Goal: Task Accomplishment & Management: Use online tool/utility

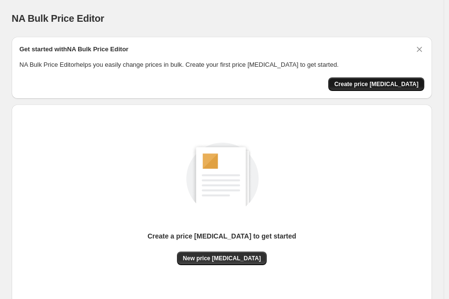
click at [399, 86] on span "Create price change job" at bounding box center [376, 84] width 84 height 8
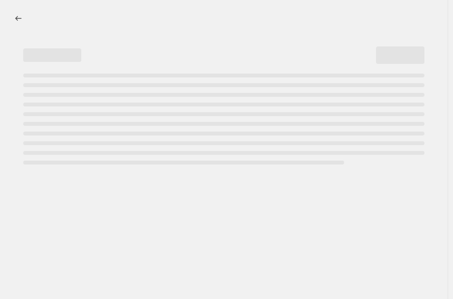
select select "percentage"
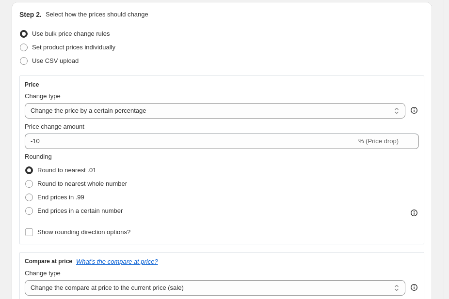
scroll to position [104, 0]
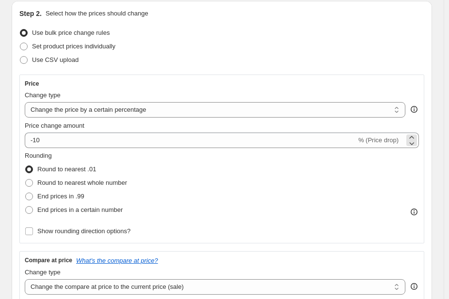
click at [374, 140] on span "% (Price drop)" at bounding box center [378, 140] width 40 height 7
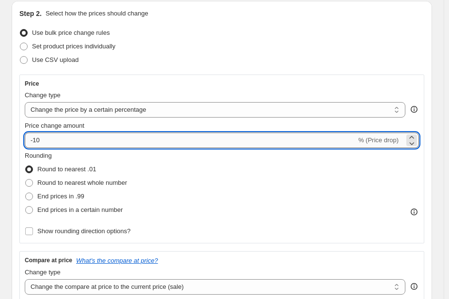
click at [109, 145] on input "-10" at bounding box center [190, 141] width 331 height 16
click at [109, 142] on input "-10" at bounding box center [190, 141] width 331 height 16
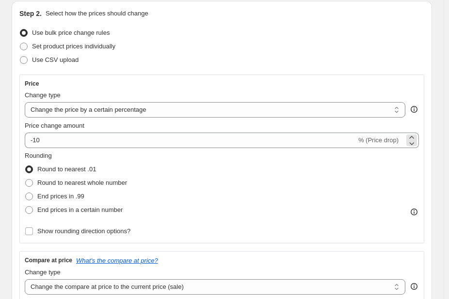
click at [370, 143] on span "% (Price drop)" at bounding box center [378, 140] width 40 height 7
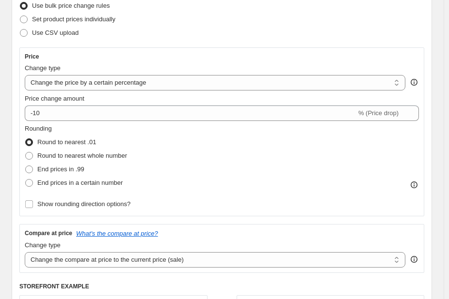
scroll to position [140, 0]
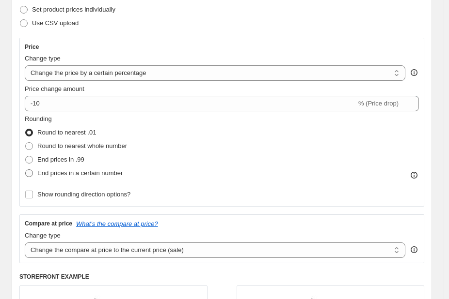
click at [111, 176] on span "End prices in a certain number" at bounding box center [79, 173] width 85 height 7
click at [26, 170] on input "End prices in a certain number" at bounding box center [25, 170] width 0 height 0
radio input "true"
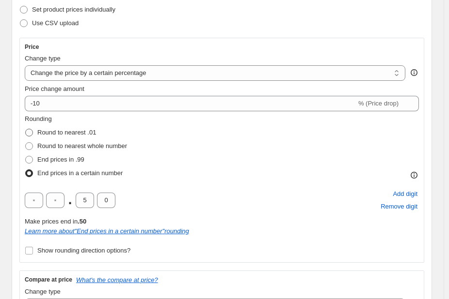
click at [27, 136] on span at bounding box center [29, 133] width 8 height 8
click at [26, 129] on input "Round to nearest .01" at bounding box center [25, 129] width 0 height 0
radio input "true"
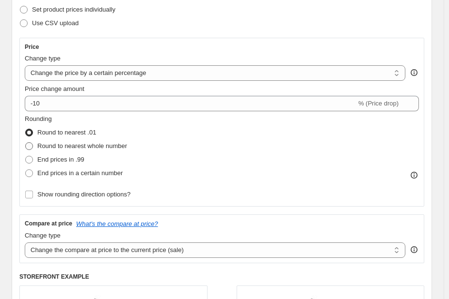
click at [33, 146] on span at bounding box center [29, 146] width 9 height 9
click at [26, 143] on input "Round to nearest whole number" at bounding box center [25, 142] width 0 height 0
radio input "true"
click at [33, 130] on label "Round to nearest .01" at bounding box center [60, 133] width 71 height 14
click at [26, 129] on input "Round to nearest .01" at bounding box center [25, 129] width 0 height 0
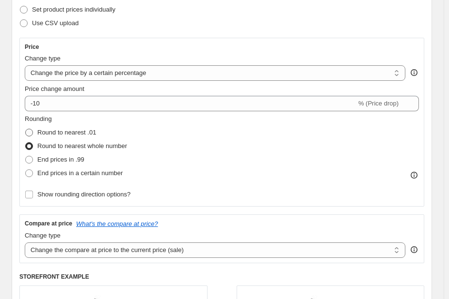
radio input "true"
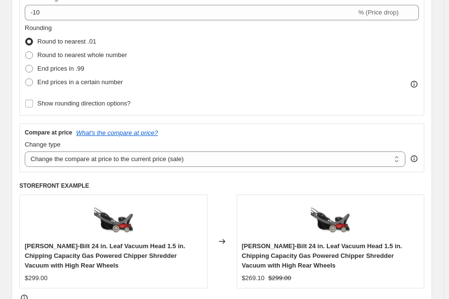
scroll to position [230, 0]
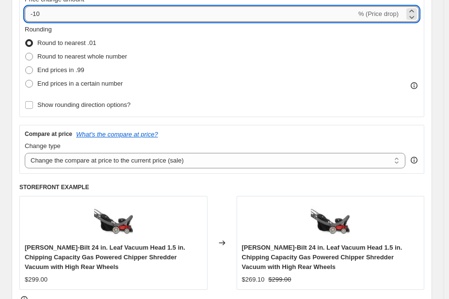
click at [68, 10] on input "-10" at bounding box center [190, 14] width 331 height 16
type input "30"
click at [231, 117] on div "Price Change type Change the price to a certain amount Change the price by a ce…" at bounding box center [221, 61] width 404 height 226
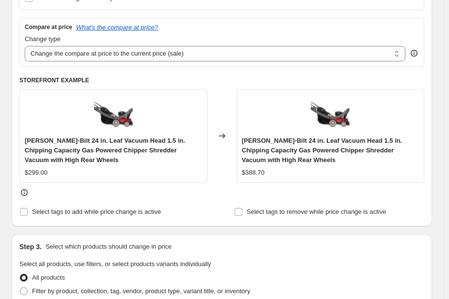
scroll to position [339, 0]
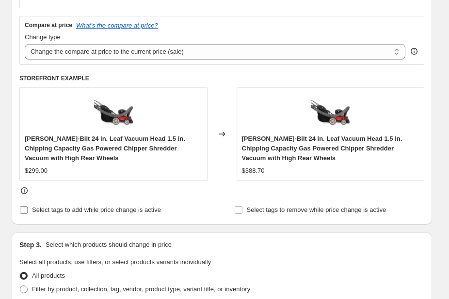
click at [66, 214] on span "Select tags to add while price change is active" at bounding box center [96, 209] width 129 height 7
click at [28, 214] on input "Select tags to add while price change is active" at bounding box center [24, 210] width 8 height 8
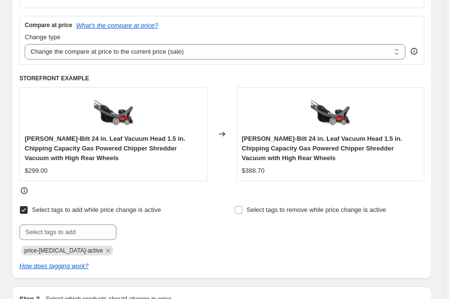
click at [66, 214] on span "Select tags to add while price change is active" at bounding box center [96, 209] width 129 height 7
click at [28, 214] on input "Select tags to add while price change is active" at bounding box center [24, 210] width 8 height 8
checkbox input "false"
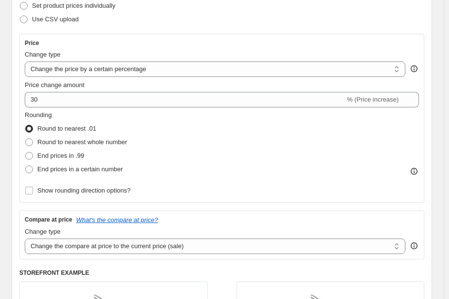
scroll to position [140, 0]
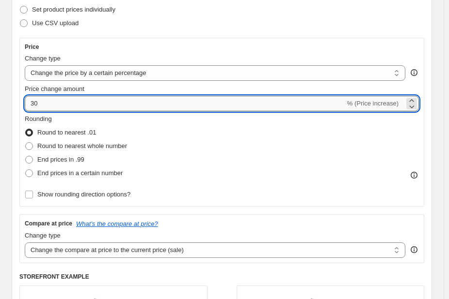
click at [31, 100] on input "30" at bounding box center [185, 104] width 320 height 16
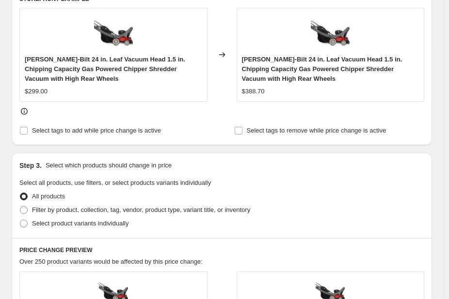
scroll to position [420, 0]
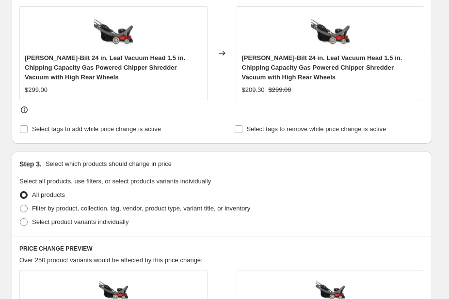
click at [256, 171] on div "Step 3. Select which products should change in price Select all products, use f…" at bounding box center [222, 194] width 420 height 85
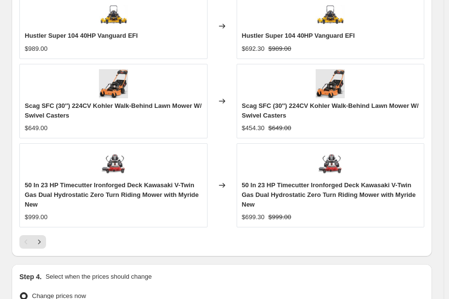
scroll to position [858, 0]
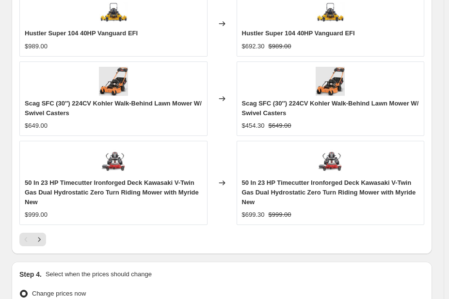
click at [333, 31] on span "Hustler Super 104 40HP Vanguard EFI" at bounding box center [298, 33] width 113 height 7
copy span "Hustler Super 104 40HP Vanguard EFI"
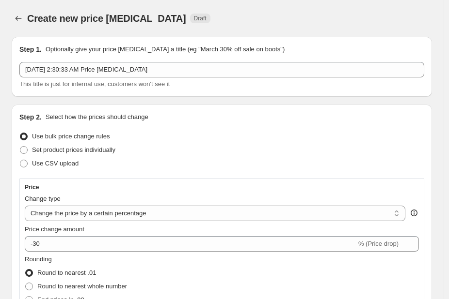
scroll to position [11, 0]
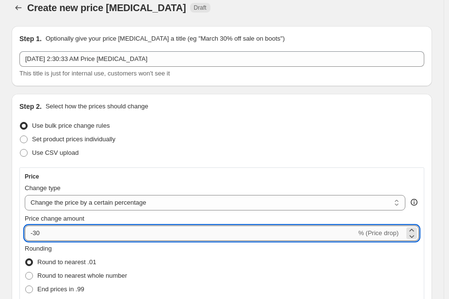
click at [51, 233] on input "-30" at bounding box center [190, 234] width 331 height 16
type input "-3"
type input "-2"
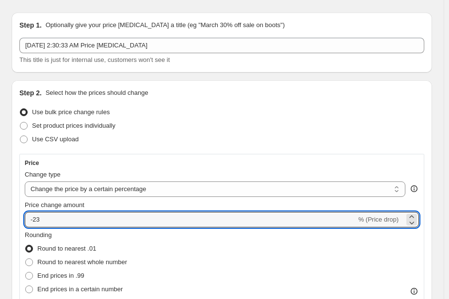
scroll to position [0, 0]
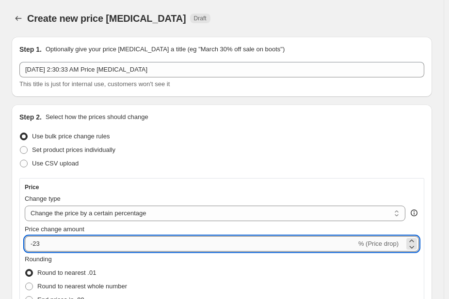
click at [57, 245] on input "-23" at bounding box center [190, 244] width 331 height 16
type input "-2"
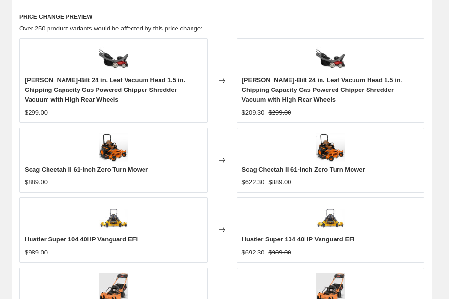
scroll to position [652, 0]
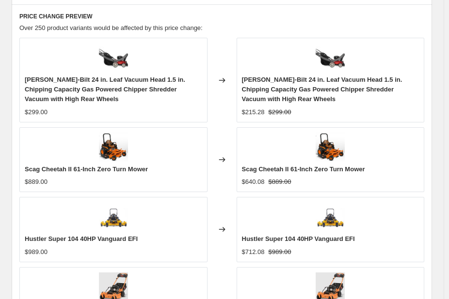
click at [293, 167] on span "Scag Cheetah II 61-Inch Zero Turn Mower" at bounding box center [303, 169] width 123 height 7
copy span "Scag Cheetah II 61-Inch Zero Turn Mower"
click at [329, 237] on span "Hustler Super 104 40HP Vanguard EFI" at bounding box center [298, 238] width 113 height 7
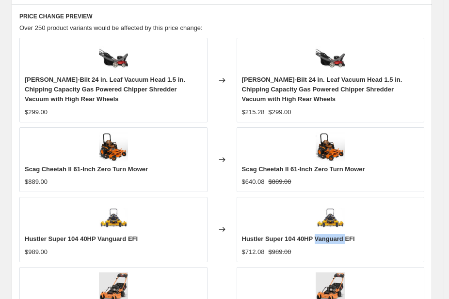
click at [329, 237] on span "Hustler Super 104 40HP Vanguard EFI" at bounding box center [298, 238] width 113 height 7
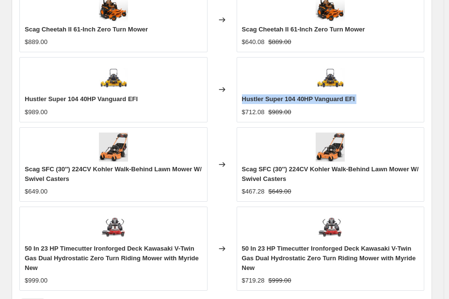
scroll to position [793, 0]
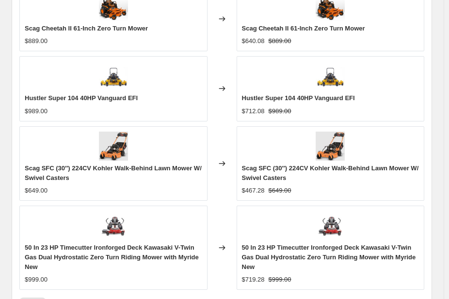
click at [327, 165] on span "Scag SFC (30″) 224CV Kohler Walk-Behind Lawn Mower W/ Swivel Casters" at bounding box center [330, 173] width 177 height 17
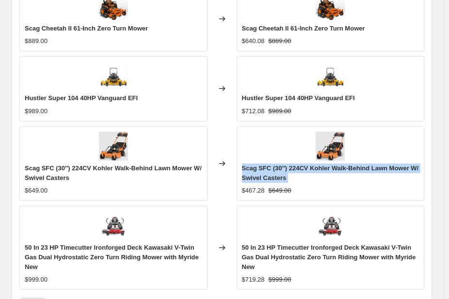
click at [327, 165] on span "Scag SFC (30″) 224CV Kohler Walk-Behind Lawn Mower W/ Swivel Casters" at bounding box center [330, 173] width 177 height 17
copy span "Scag SFC (30″) 224CV Kohler Walk-Behind Lawn Mower W/ Swivel Casters"
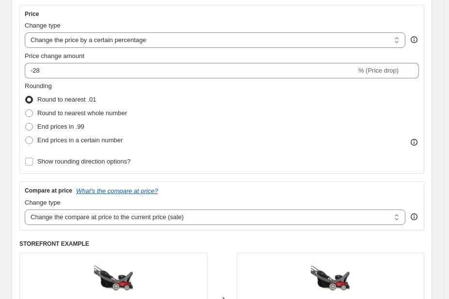
scroll to position [165, 0]
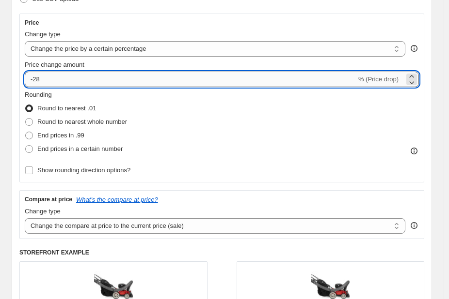
click at [69, 80] on input "-28" at bounding box center [190, 80] width 331 height 16
type input "-3"
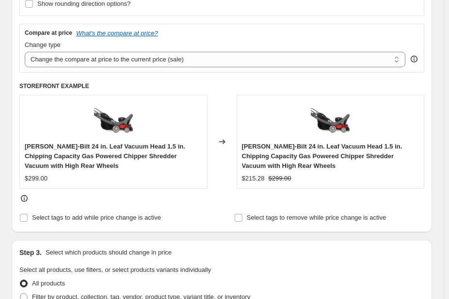
scroll to position [331, 0]
type input "-15"
click at [295, 198] on div at bounding box center [221, 199] width 404 height 10
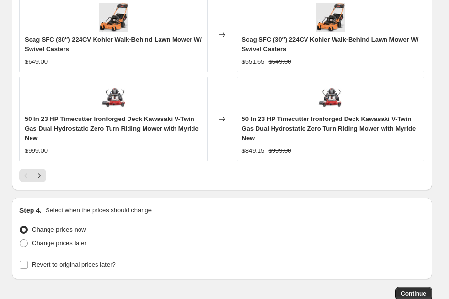
scroll to position [982, 0]
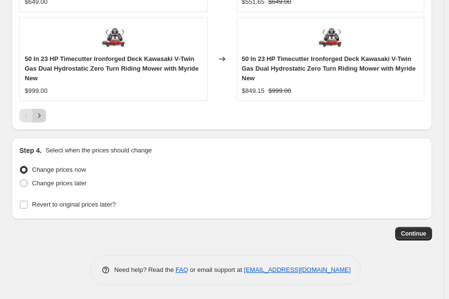
click at [45, 115] on button "Next" at bounding box center [39, 116] width 14 height 14
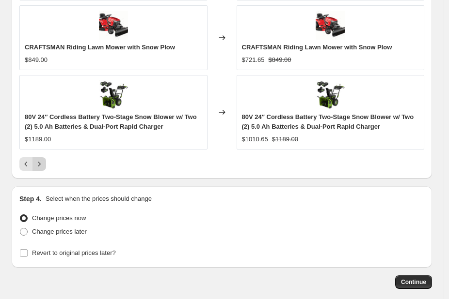
scroll to position [963, 0]
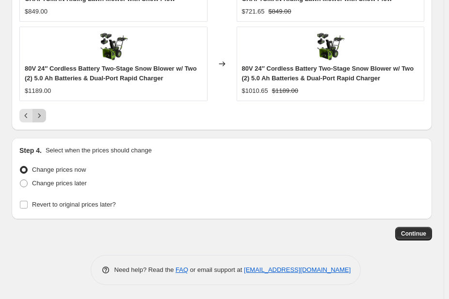
click at [45, 115] on button "Next" at bounding box center [39, 116] width 14 height 14
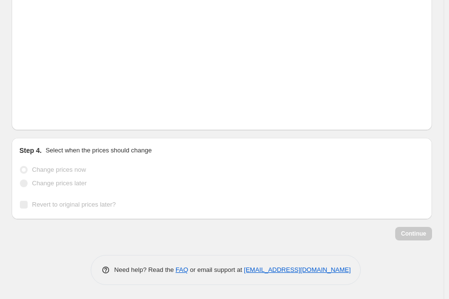
scroll to position [953, 0]
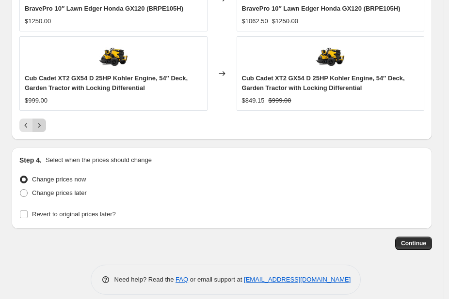
click at [43, 122] on icon "Next" at bounding box center [39, 126] width 10 height 10
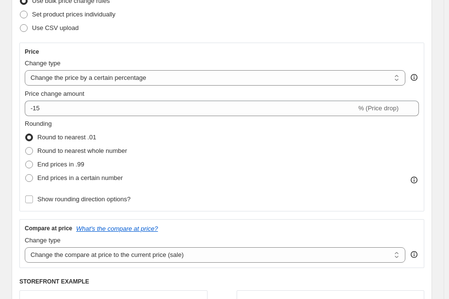
scroll to position [131, 0]
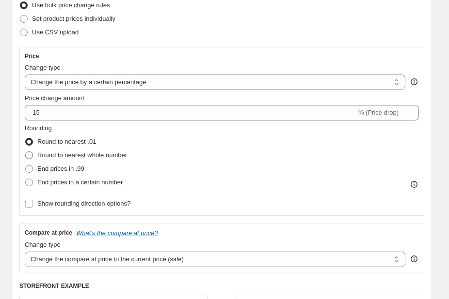
click at [43, 155] on span "Round to nearest whole number" at bounding box center [82, 155] width 90 height 7
click at [26, 152] on input "Round to nearest whole number" at bounding box center [25, 152] width 0 height 0
radio input "true"
click at [55, 142] on span "Round to nearest .01" at bounding box center [66, 141] width 59 height 7
click at [26, 139] on input "Round to nearest .01" at bounding box center [25, 138] width 0 height 0
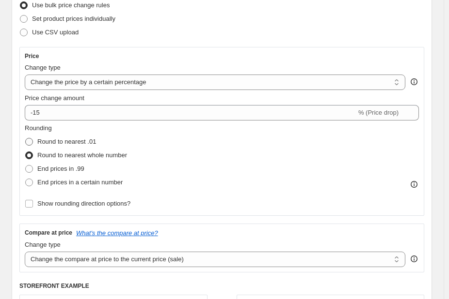
radio input "true"
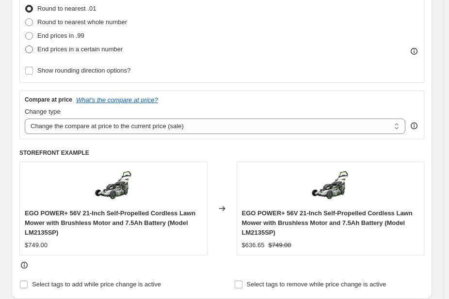
scroll to position [258, 0]
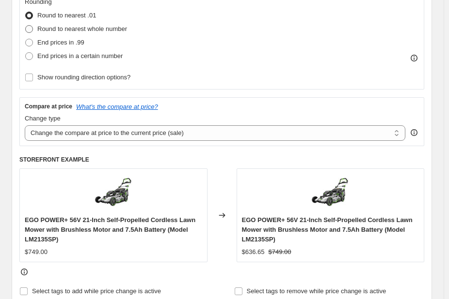
click at [79, 28] on span "Round to nearest whole number" at bounding box center [82, 28] width 90 height 7
click at [26, 26] on input "Round to nearest whole number" at bounding box center [25, 25] width 0 height 0
radio input "true"
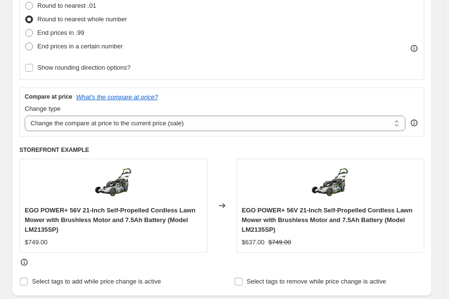
scroll to position [268, 0]
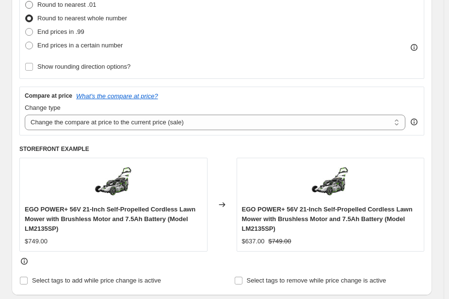
click at [81, 5] on span "Round to nearest .01" at bounding box center [66, 4] width 59 height 7
click at [26, 1] on input "Round to nearest .01" at bounding box center [25, 1] width 0 height 0
radio input "true"
click at [81, 16] on span "Round to nearest whole number" at bounding box center [82, 18] width 90 height 7
click at [26, 15] on input "Round to nearest whole number" at bounding box center [25, 15] width 0 height 0
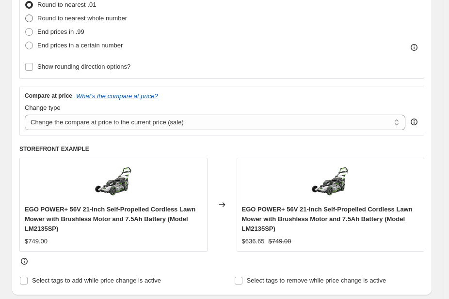
radio input "true"
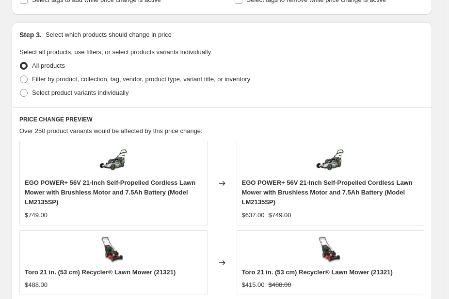
scroll to position [531, 0]
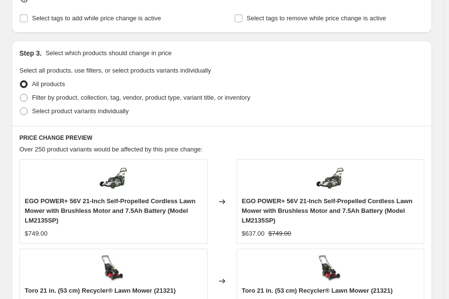
click at [83, 148] on span "Over 250 product variants would be affected by this price change:" at bounding box center [110, 149] width 183 height 7
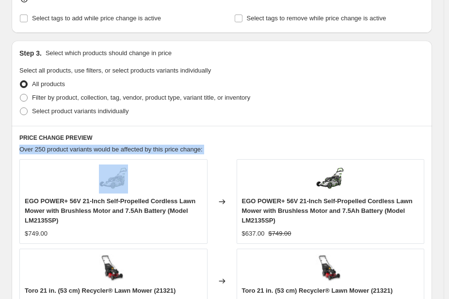
click at [83, 148] on span "Over 250 product variants would be affected by this price change:" at bounding box center [110, 149] width 183 height 7
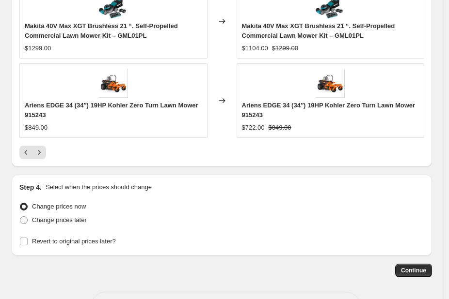
scroll to position [947, 0]
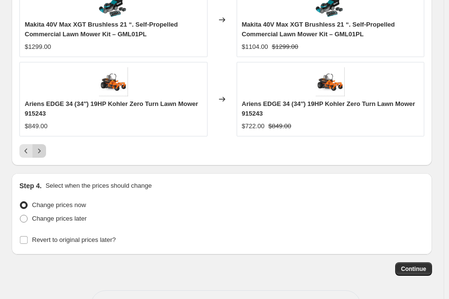
click at [42, 148] on icon "Next" at bounding box center [39, 151] width 10 height 10
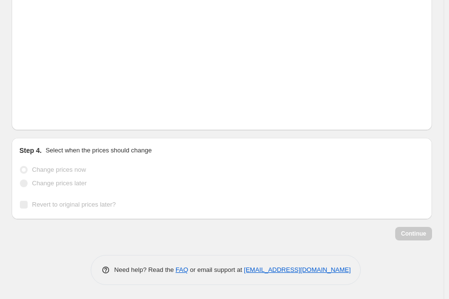
click at [42, 148] on div "Step 4. Select when the prices should change" at bounding box center [221, 151] width 404 height 10
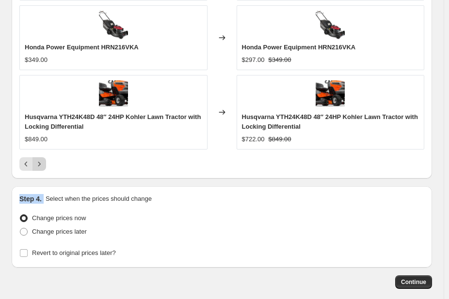
scroll to position [937, 0]
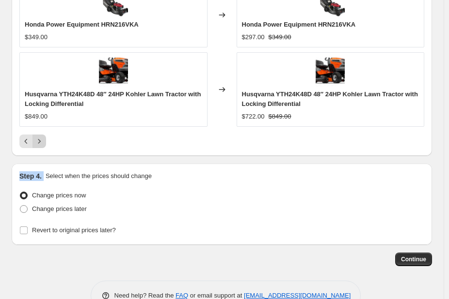
click at [39, 140] on icon "Next" at bounding box center [39, 142] width 2 height 4
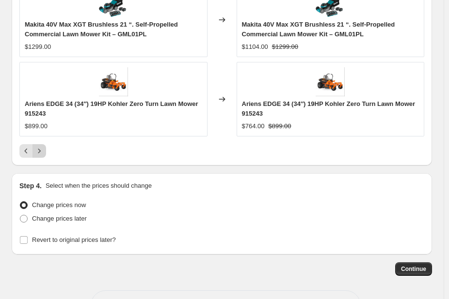
click at [40, 145] on button "Next" at bounding box center [39, 151] width 14 height 14
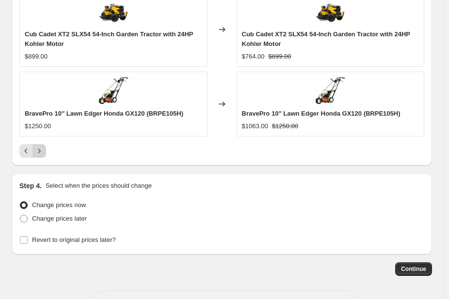
click at [41, 144] on button "Next" at bounding box center [39, 151] width 14 height 14
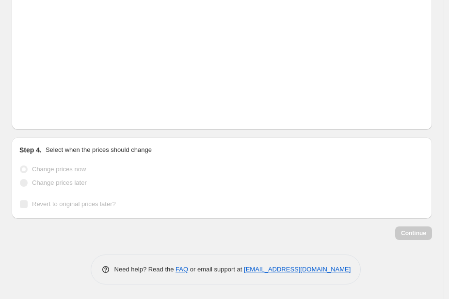
scroll to position [915, 0]
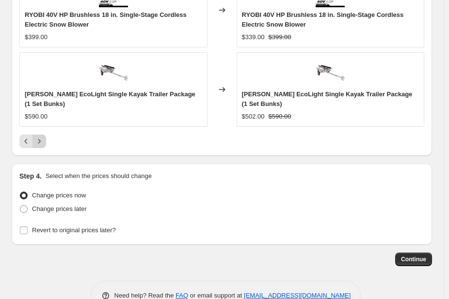
click at [41, 137] on icon "Next" at bounding box center [39, 142] width 10 height 10
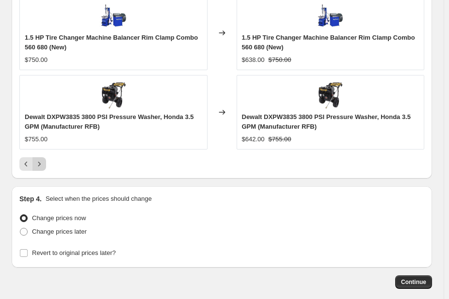
scroll to position [937, 0]
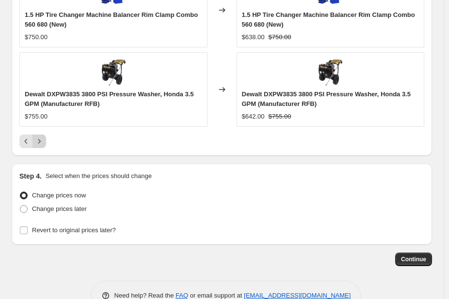
click at [41, 136] on button "Next" at bounding box center [39, 142] width 14 height 14
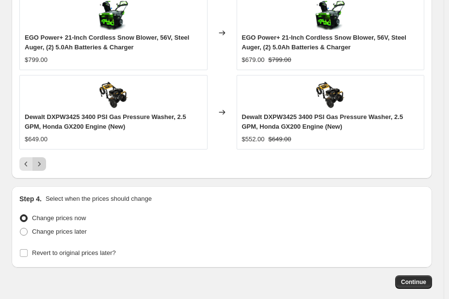
scroll to position [928, 0]
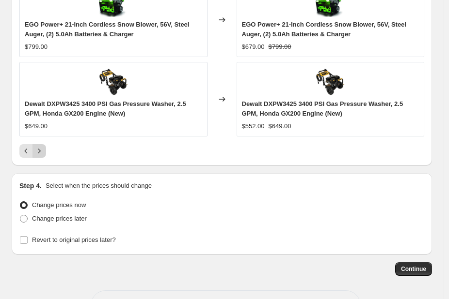
click at [41, 144] on button "Next" at bounding box center [39, 151] width 14 height 14
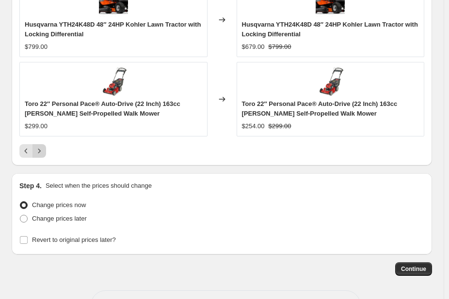
click at [44, 149] on button "Next" at bounding box center [39, 151] width 14 height 14
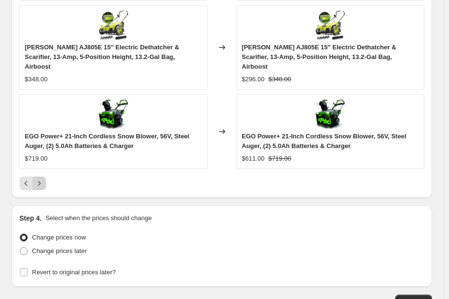
scroll to position [973, 0]
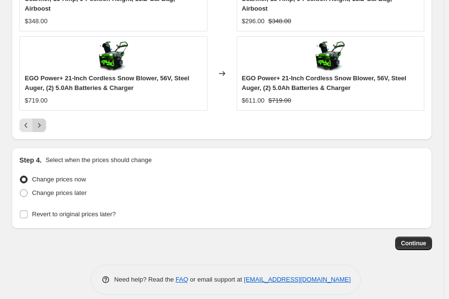
click at [37, 121] on icon "Next" at bounding box center [39, 126] width 10 height 10
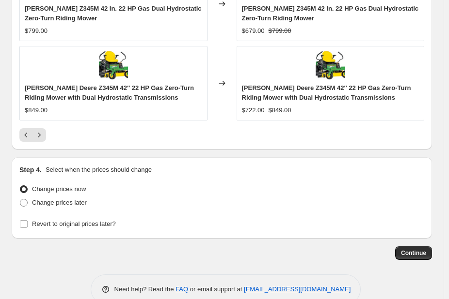
scroll to position [934, 0]
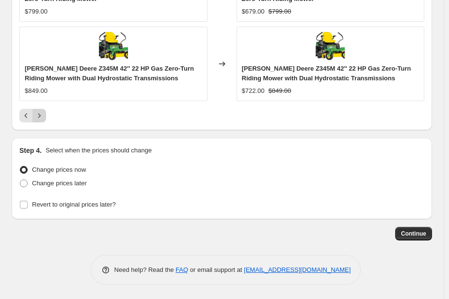
click at [39, 116] on icon "Next" at bounding box center [39, 116] width 10 height 10
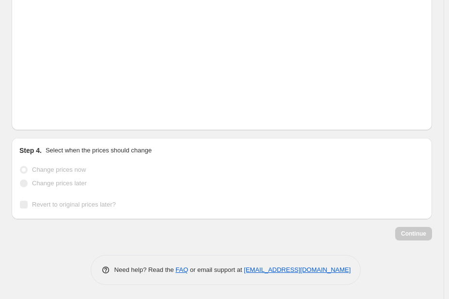
scroll to position [944, 0]
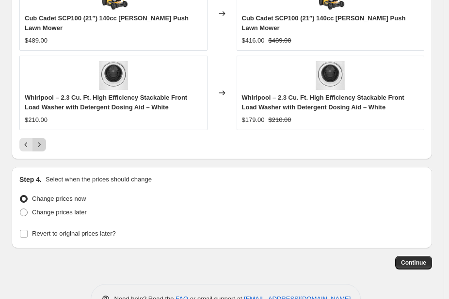
click at [42, 140] on icon "Next" at bounding box center [39, 145] width 10 height 10
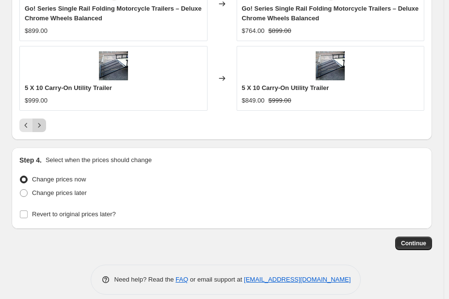
click at [41, 124] on icon "Next" at bounding box center [39, 126] width 10 height 10
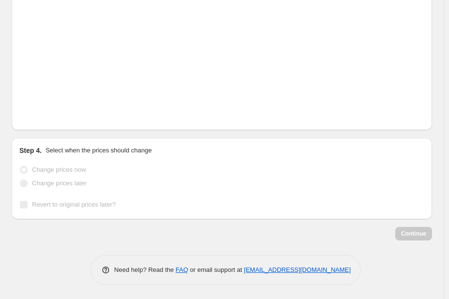
scroll to position [924, 0]
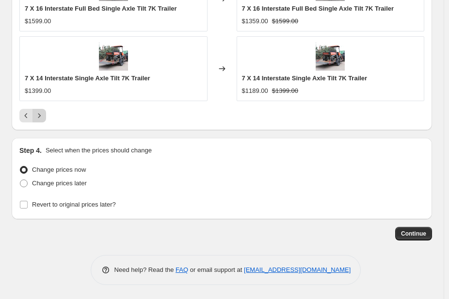
click at [39, 117] on icon "Next" at bounding box center [39, 116] width 2 height 4
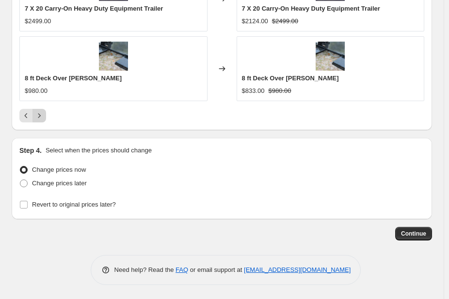
click at [39, 117] on icon "Next" at bounding box center [39, 116] width 2 height 4
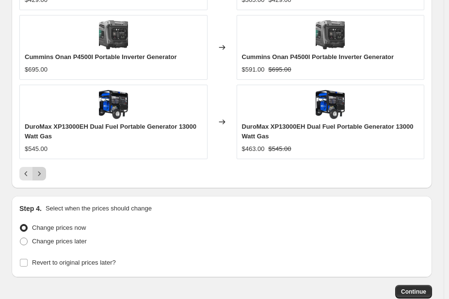
scroll to position [944, 0]
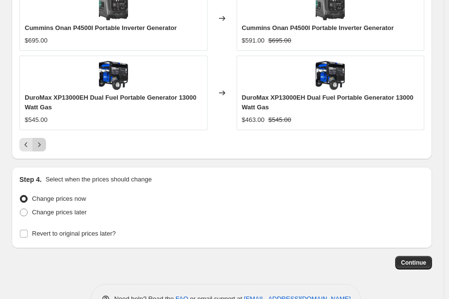
click at [42, 139] on button "Next" at bounding box center [39, 145] width 14 height 14
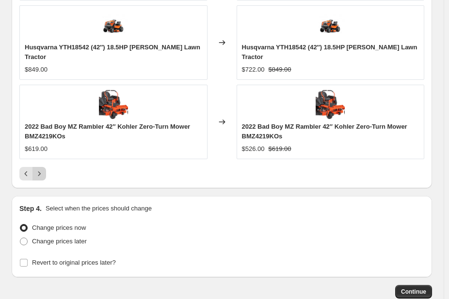
scroll to position [934, 0]
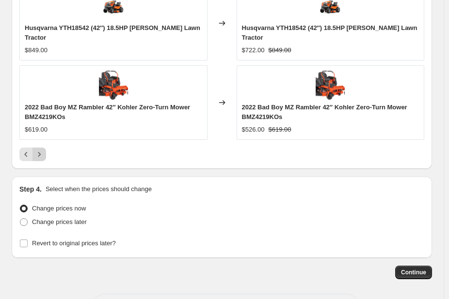
click at [43, 150] on icon "Next" at bounding box center [39, 155] width 10 height 10
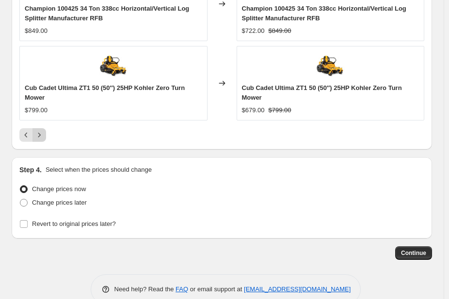
click at [43, 135] on icon "Next" at bounding box center [39, 135] width 10 height 10
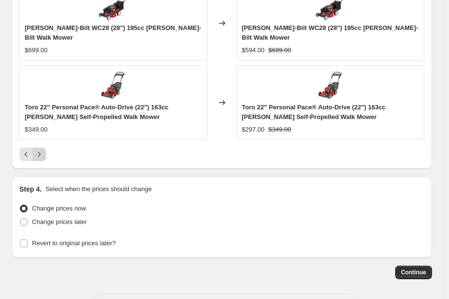
click at [41, 150] on icon "Next" at bounding box center [39, 155] width 10 height 10
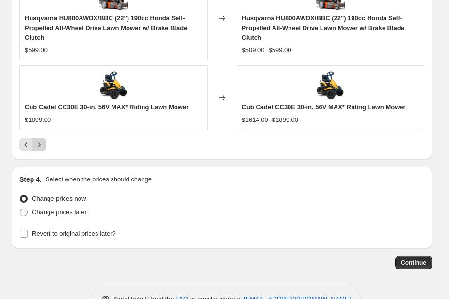
click at [41, 119] on div "$1899.00" at bounding box center [38, 120] width 26 height 10
click at [287, 105] on span "Cub Cadet CC30E 30-in. 56V MAX* Riding Lawn Mower" at bounding box center [324, 107] width 164 height 7
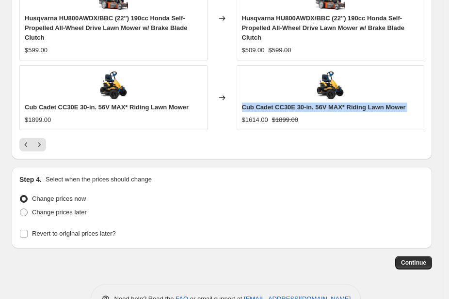
click at [287, 105] on span "Cub Cadet CC30E 30-in. 56V MAX* Riding Lawn Mower" at bounding box center [324, 107] width 164 height 7
copy span "Cub Cadet CC30E 30-in. 56V MAX* Riding Lawn Mower"
click at [329, 91] on img at bounding box center [329, 85] width 29 height 29
copy span "Cub Cadet CC30E 30-in. 56V MAX* Riding Lawn Mower"
